Goal: Information Seeking & Learning: Learn about a topic

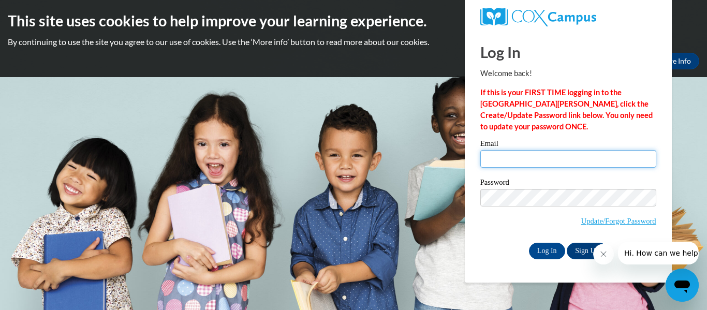
click at [527, 157] on input "Email" at bounding box center [568, 159] width 176 height 18
type input "khorton@tcjackets.net"
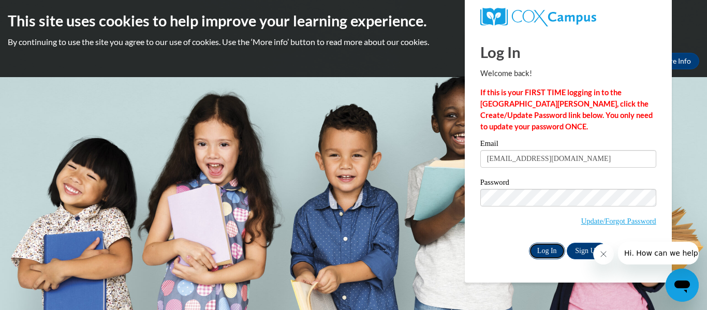
click at [545, 248] on input "Log In" at bounding box center [547, 251] width 36 height 17
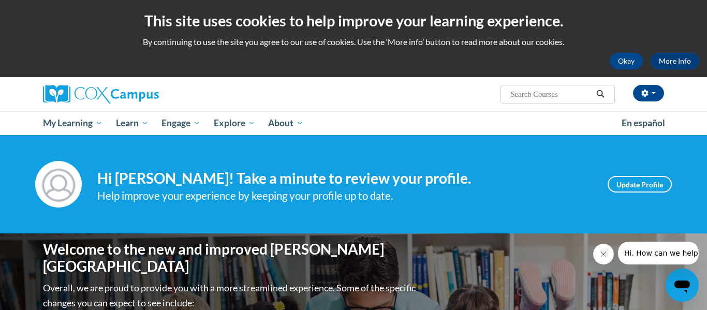
click at [647, 208] on div "Your profile Hi [PERSON_NAME]! Take a minute to review your profile. Help impro…" at bounding box center [353, 184] width 707 height 98
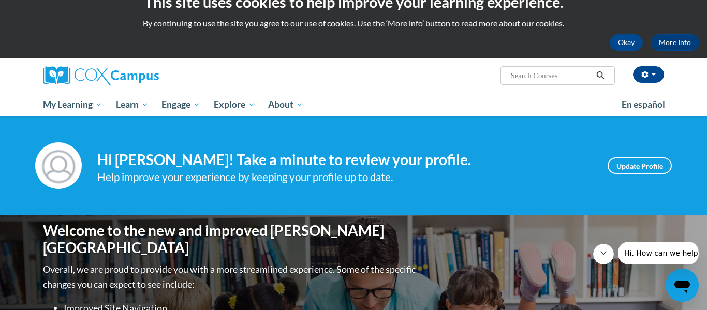
scroll to position [21, 0]
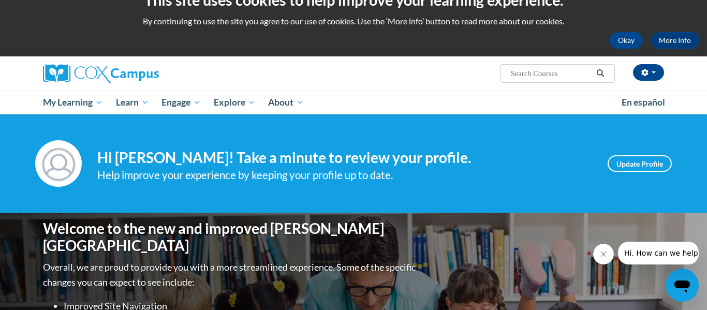
click at [513, 75] on input "Search..." at bounding box center [551, 73] width 83 height 12
type input "reading fluency"
click at [602, 76] on icon "Search" at bounding box center [600, 73] width 9 height 8
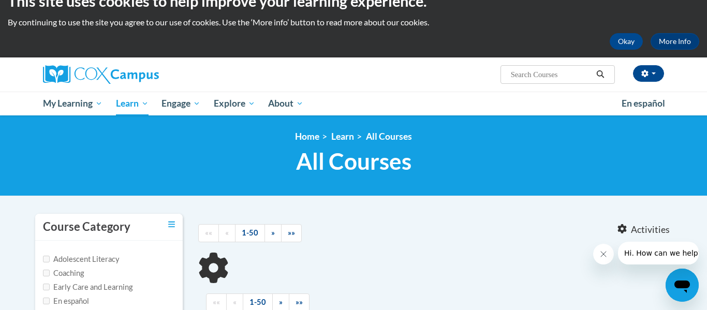
type input "reading fluency"
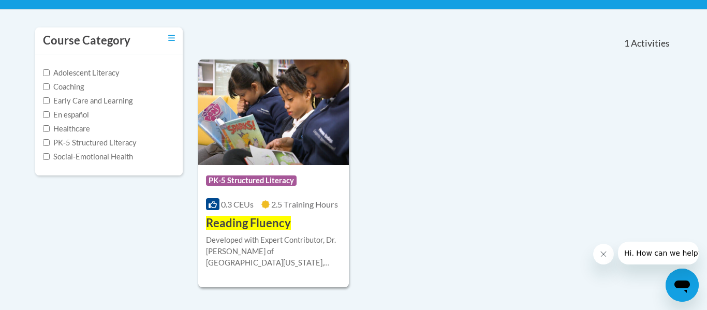
scroll to position [186, 0]
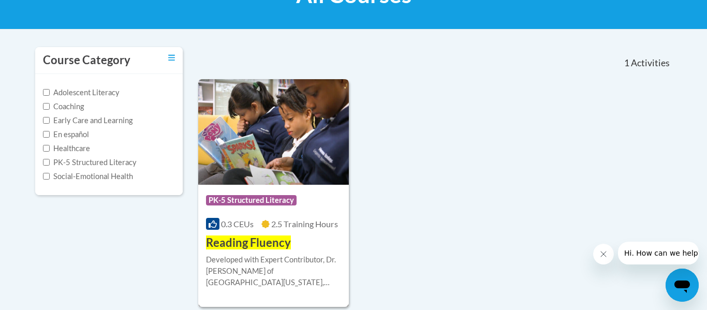
click at [281, 226] on span "2.5 Training Hours" at bounding box center [304, 224] width 67 height 10
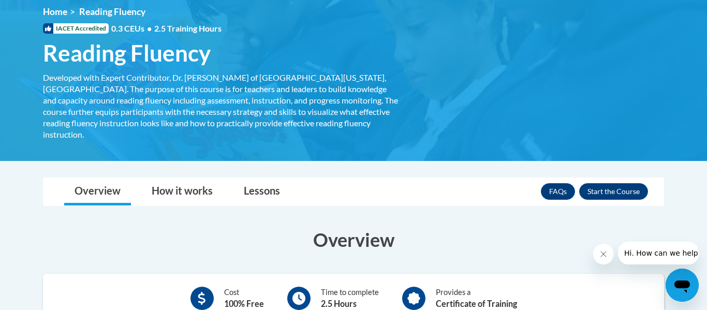
scroll to position [145, 0]
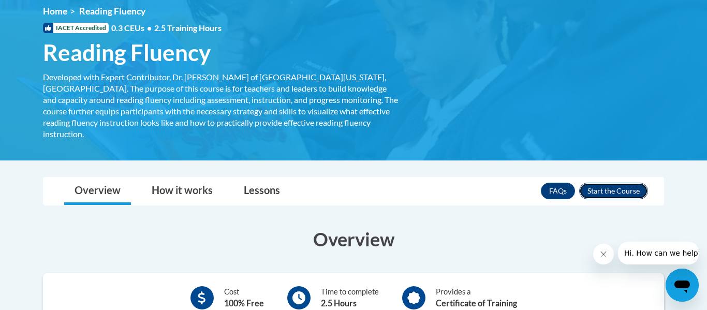
click at [602, 184] on button "Enroll" at bounding box center [613, 191] width 69 height 17
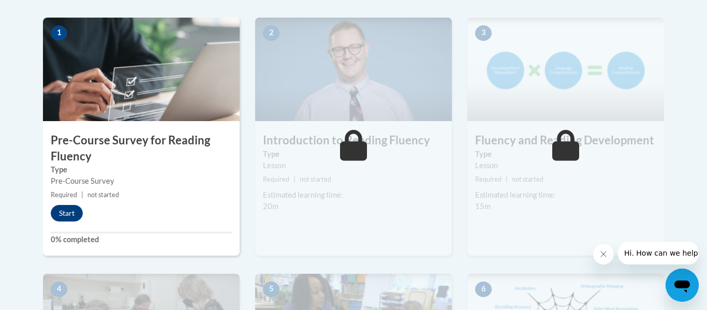
scroll to position [331, 0]
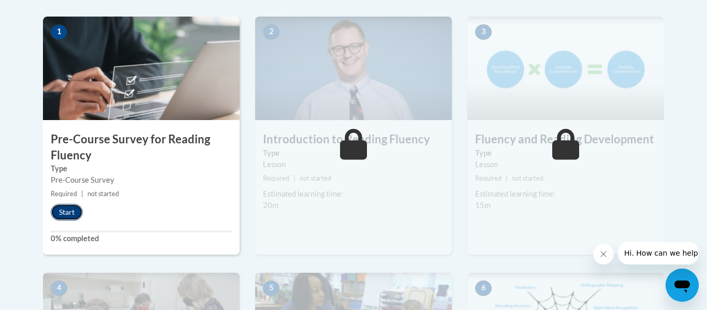
click at [69, 213] on button "Start" at bounding box center [67, 212] width 32 height 17
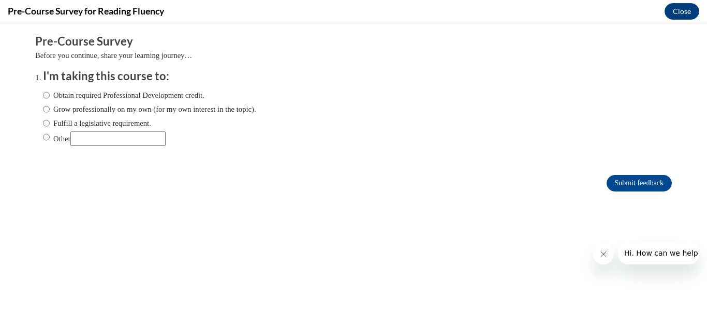
scroll to position [0, 0]
click at [45, 95] on input "Obtain required Professional Development credit." at bounding box center [46, 95] width 7 height 11
radio input "true"
click at [650, 184] on input "Submit feedback" at bounding box center [639, 183] width 65 height 17
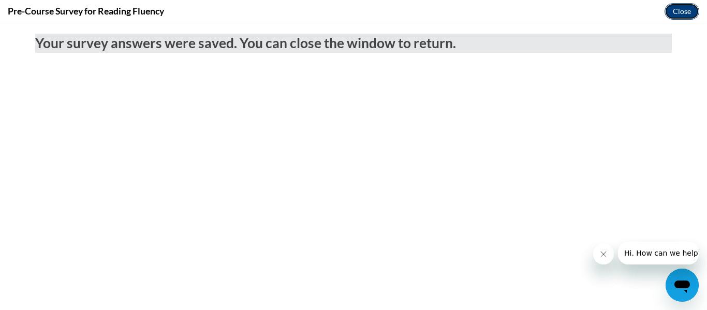
click at [684, 15] on button "Close" at bounding box center [682, 11] width 35 height 17
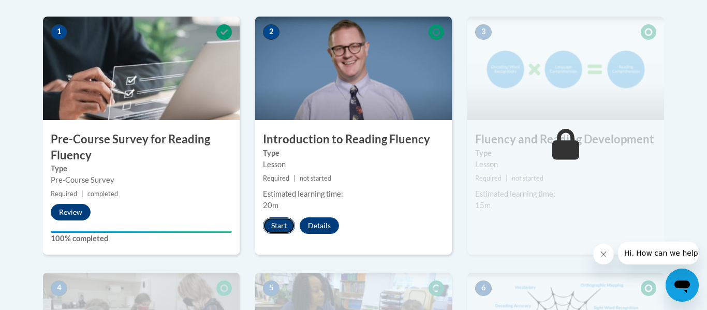
click at [277, 228] on button "Start" at bounding box center [279, 225] width 32 height 17
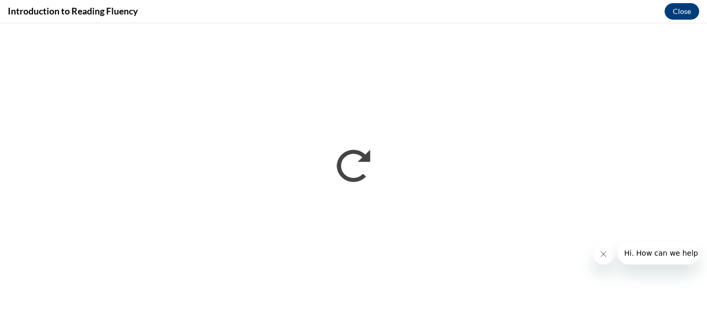
click at [603, 255] on icon "Close message from company" at bounding box center [603, 254] width 8 height 8
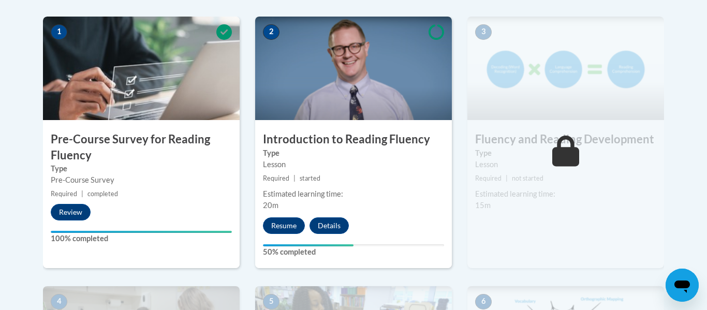
scroll to position [352, 0]
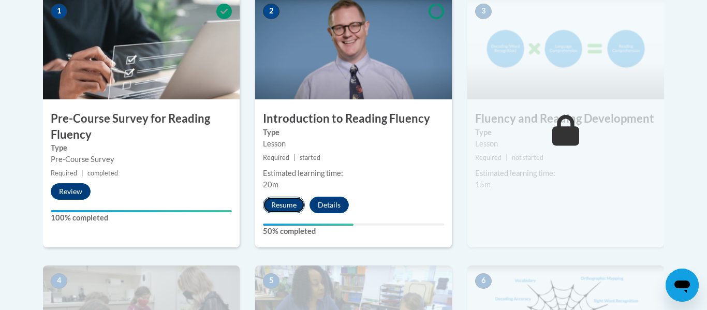
click at [286, 206] on button "Resume" at bounding box center [284, 205] width 42 height 17
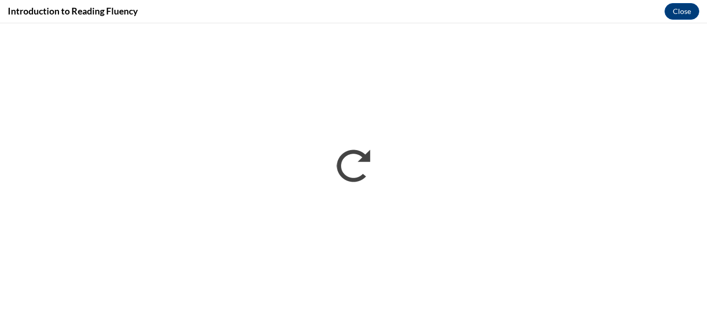
scroll to position [0, 0]
click at [685, 12] on button "Close" at bounding box center [682, 11] width 35 height 17
